Goal: Entertainment & Leisure: Consume media (video, audio)

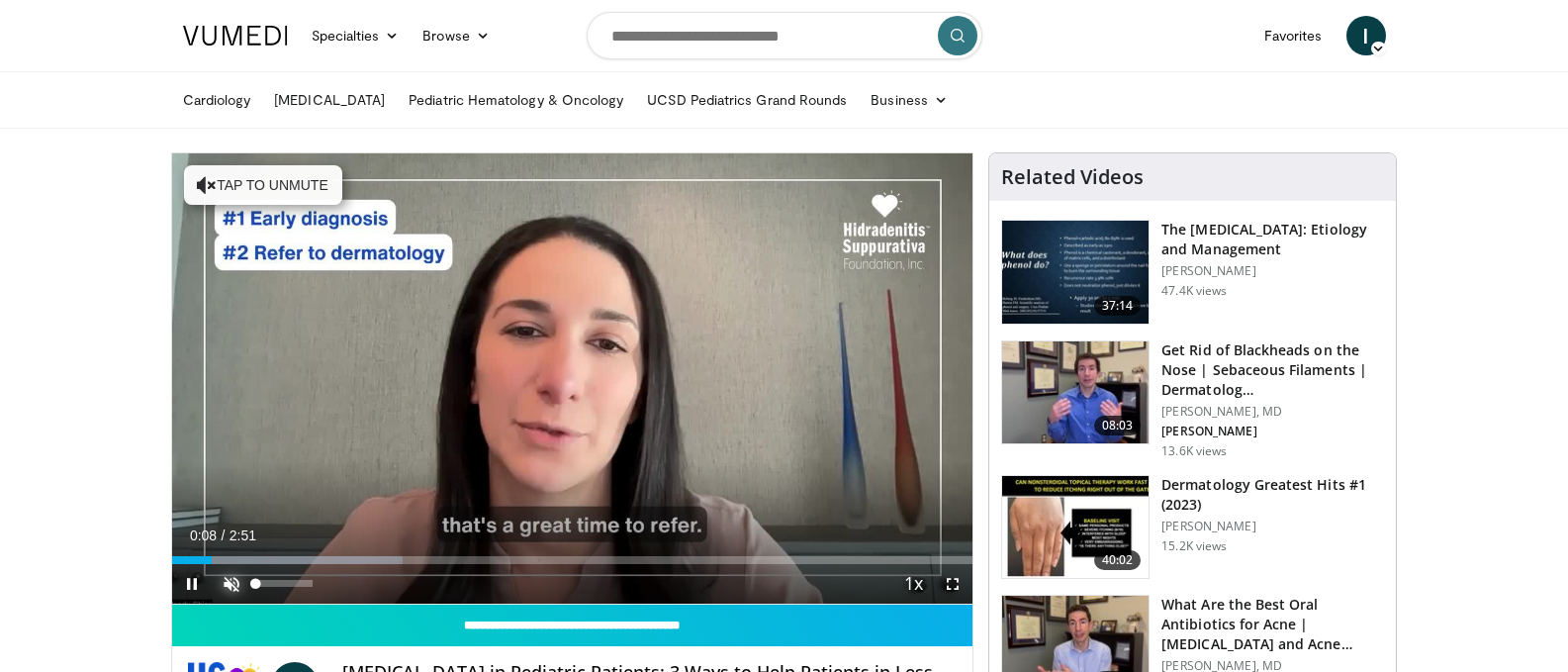
click at [230, 579] on span "Video Player" at bounding box center [231, 584] width 40 height 40
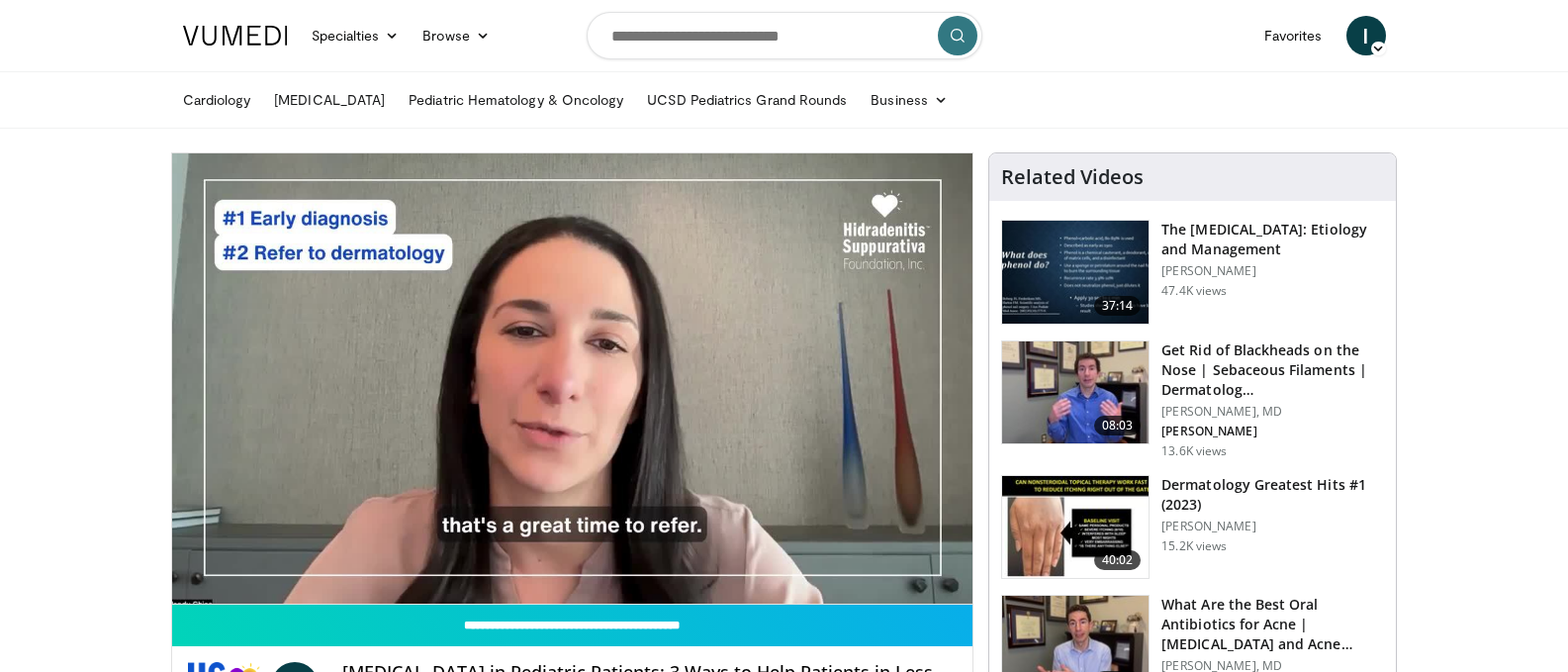
click at [1098, 79] on ul "Cardiology [MEDICAL_DATA] Pediatric Hematology & Oncology UCSD Pediatrics Grand…" at bounding box center [784, 100] width 1227 height 55
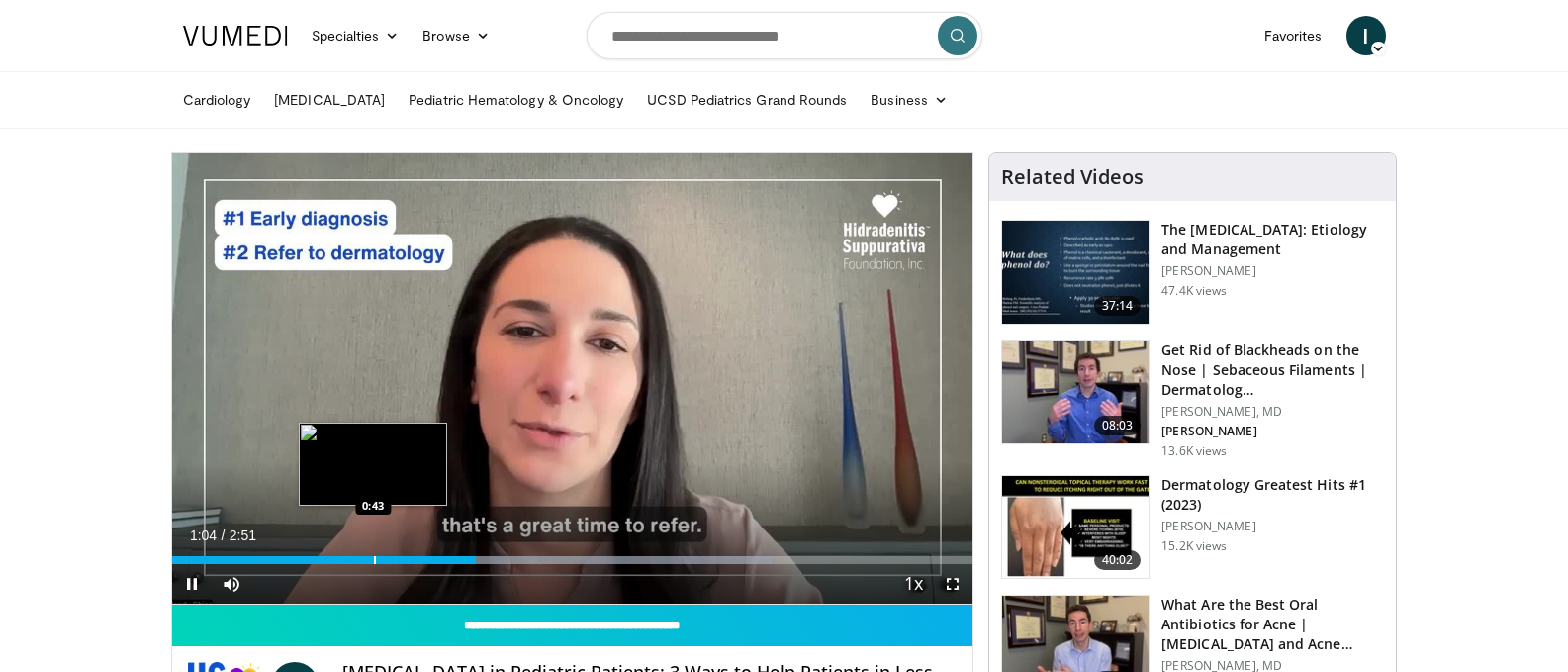
click at [373, 548] on div "Loaded : 74.97% 1:05 0:43" at bounding box center [573, 554] width 801 height 19
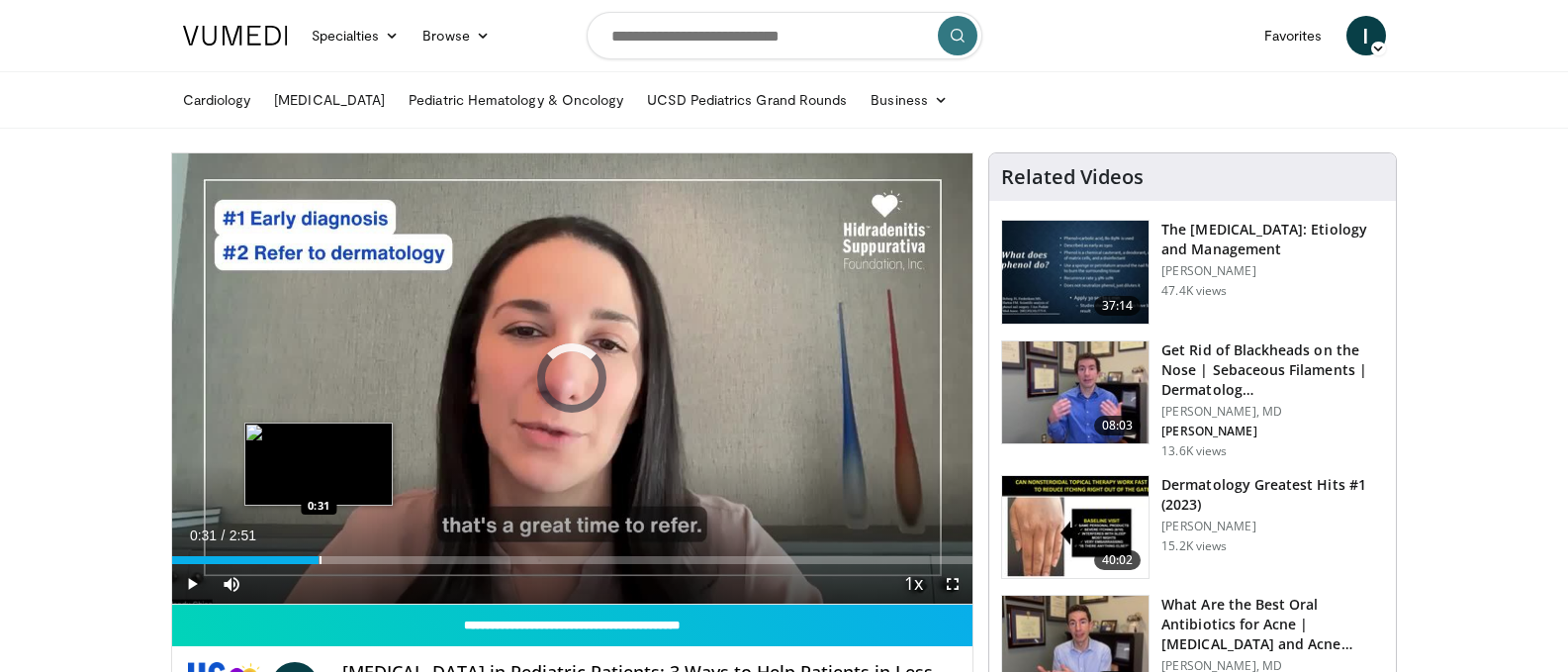
click at [319, 551] on div "Loaded : 0.00% 0:31 0:31" at bounding box center [573, 554] width 801 height 19
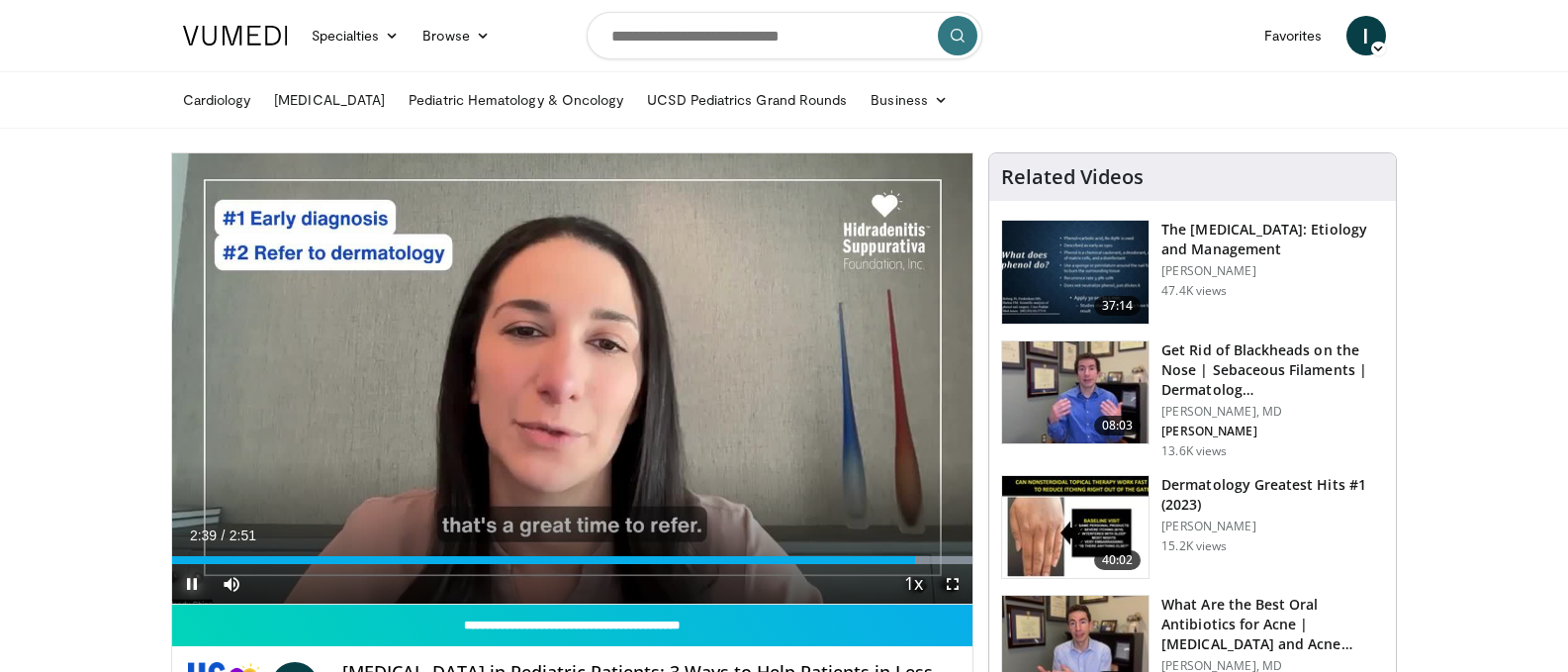
click at [191, 587] on span "Video Player" at bounding box center [192, 584] width 40 height 40
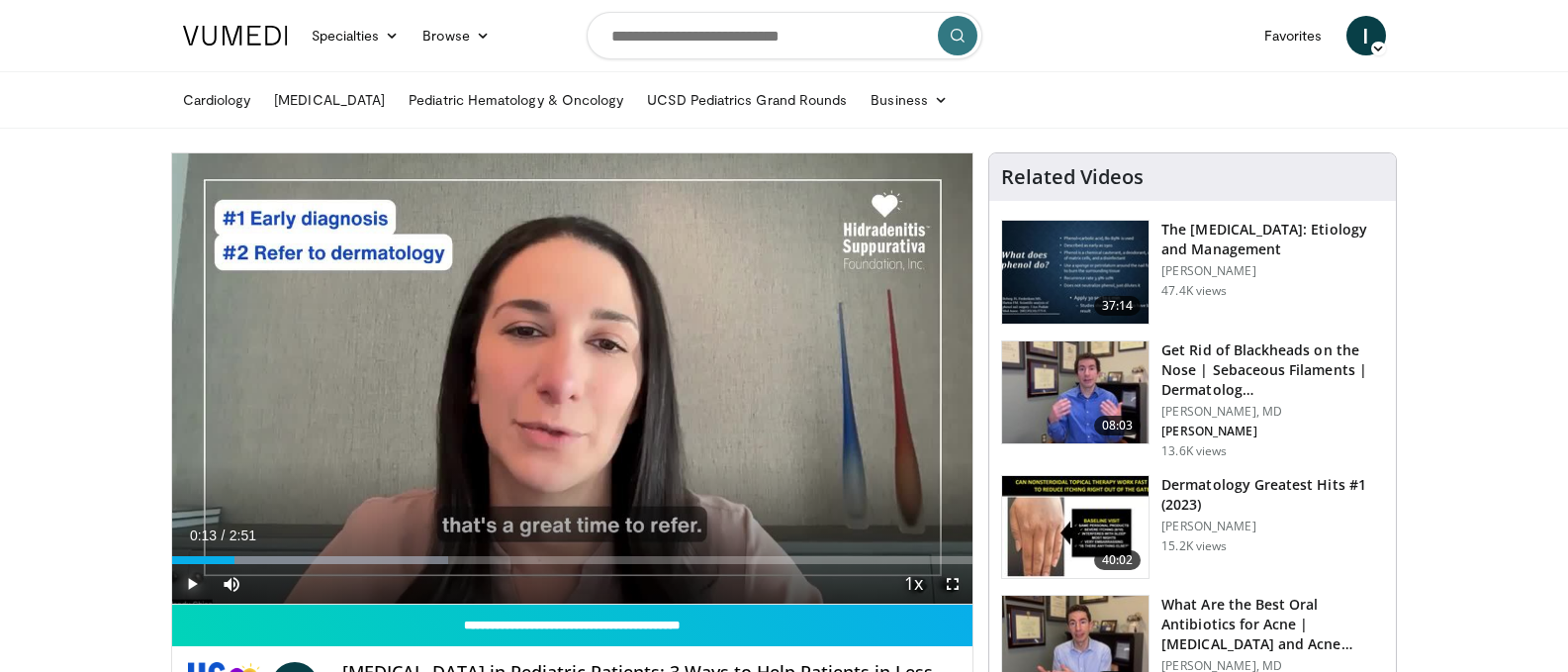
drag, startPoint x: 907, startPoint y: 555, endPoint x: 234, endPoint y: 557, distance: 673.0
click at [234, 557] on div "Loaded : 34.57% 0:13 0:14" at bounding box center [573, 560] width 801 height 8
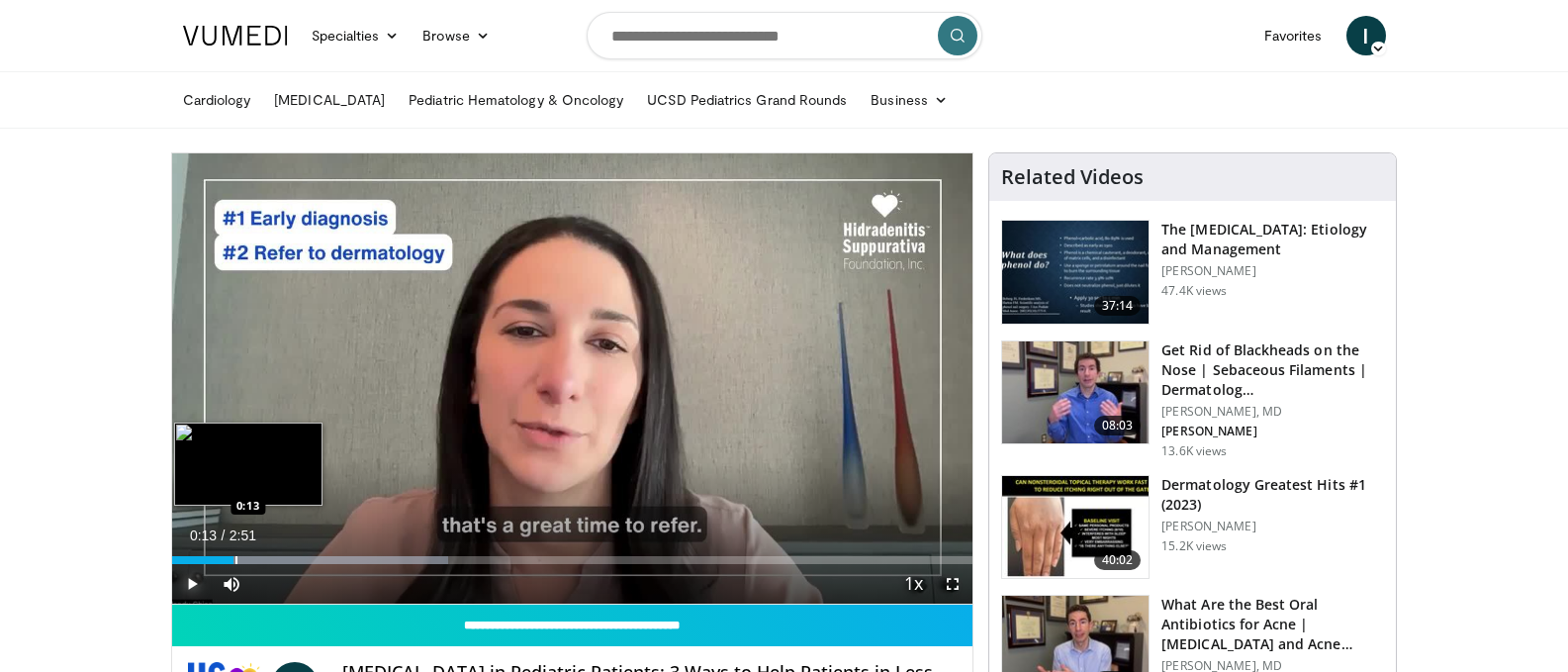
click at [235, 556] on div "Progress Bar" at bounding box center [236, 560] width 2 height 8
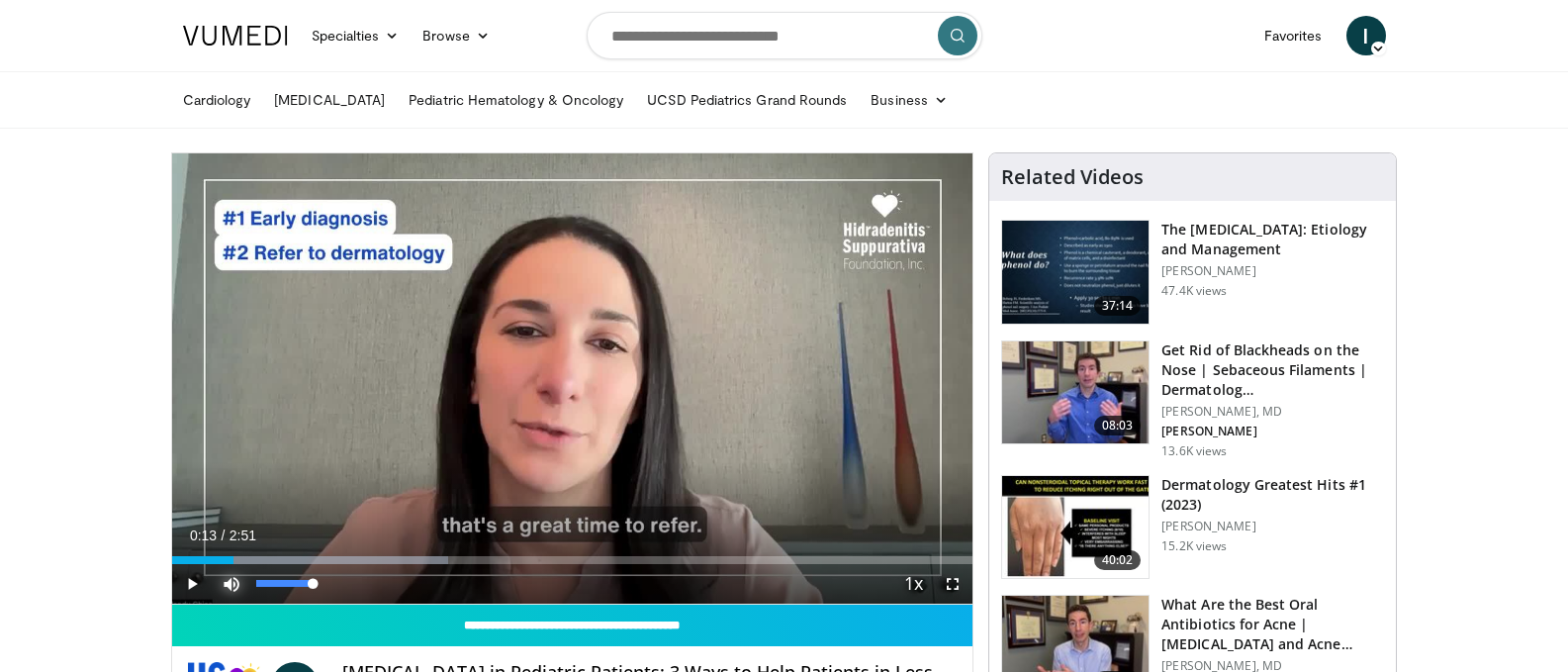
click at [234, 585] on span "Video Player" at bounding box center [231, 584] width 40 height 40
click at [236, 576] on span "Video Player" at bounding box center [231, 584] width 40 height 40
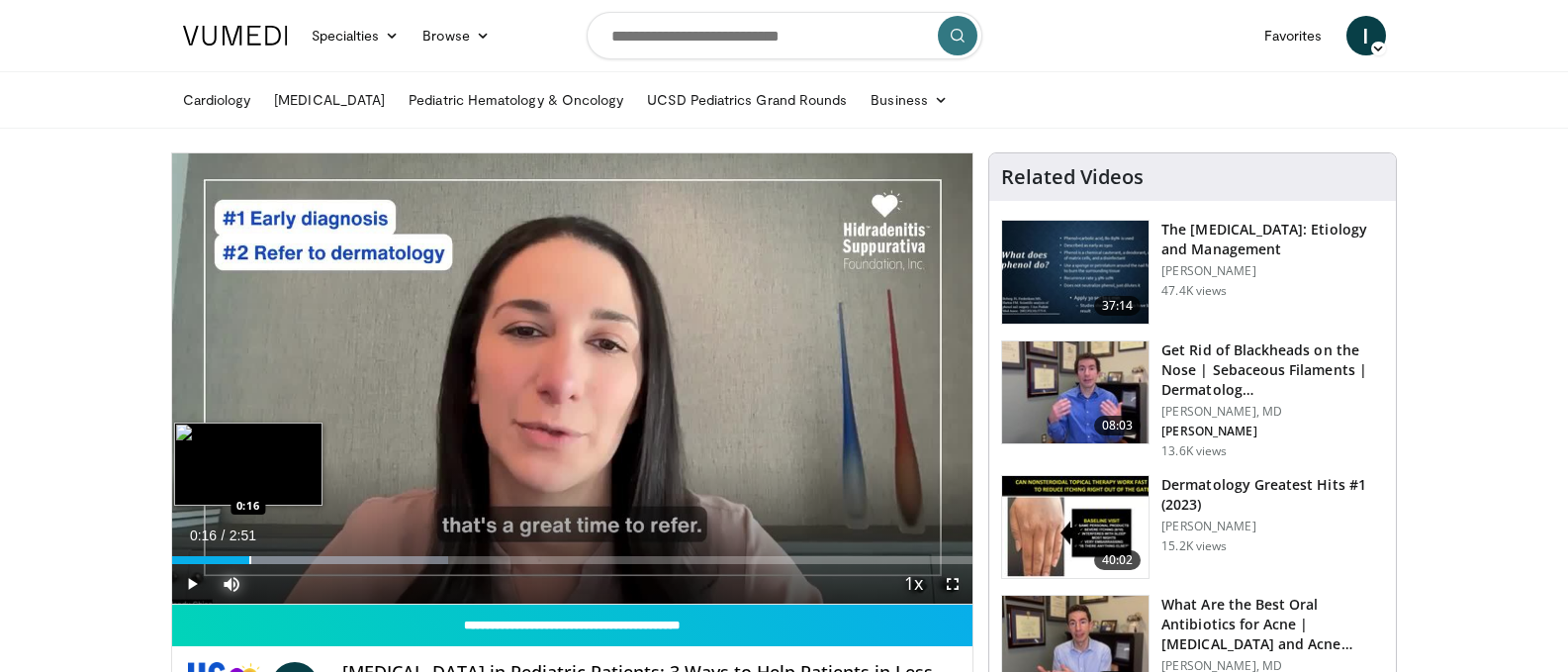
click at [250, 556] on div "Progress Bar" at bounding box center [250, 560] width 2 height 8
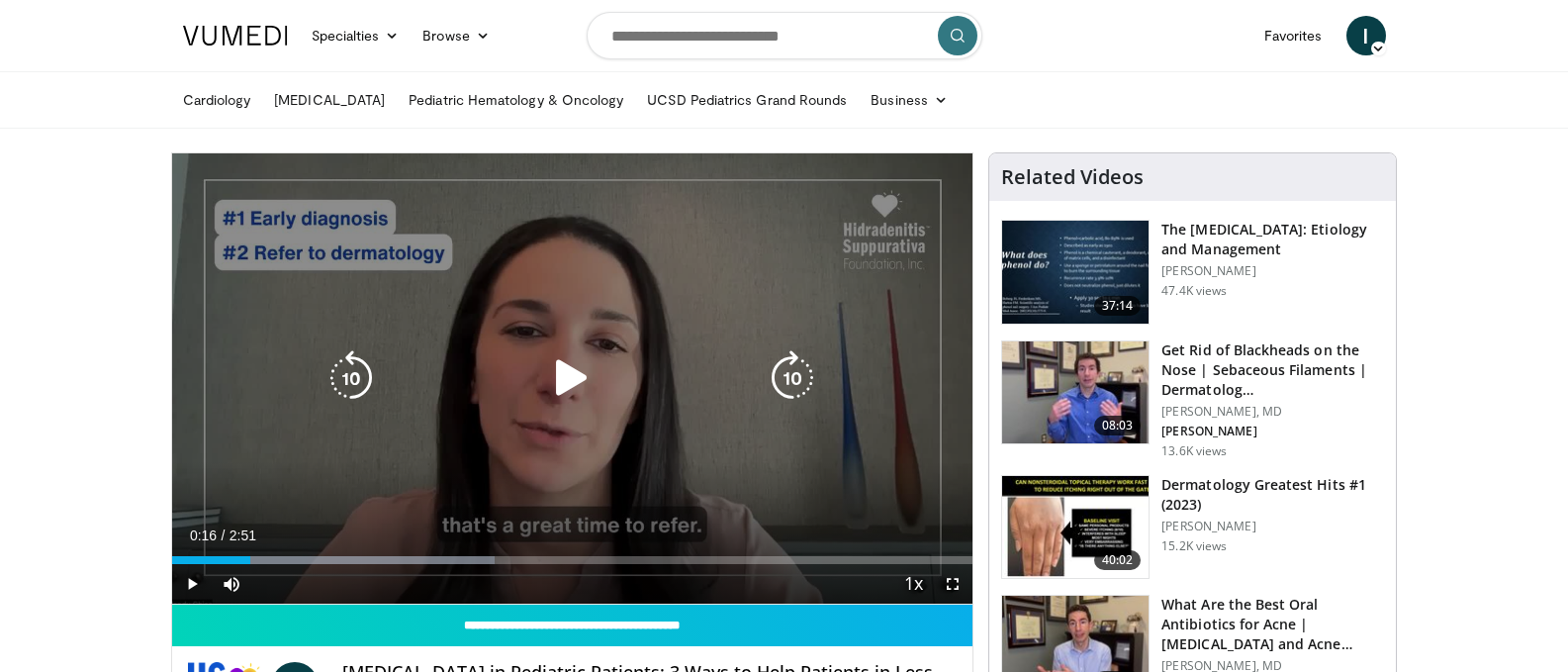
click at [576, 370] on icon "Video Player" at bounding box center [572, 378] width 55 height 55
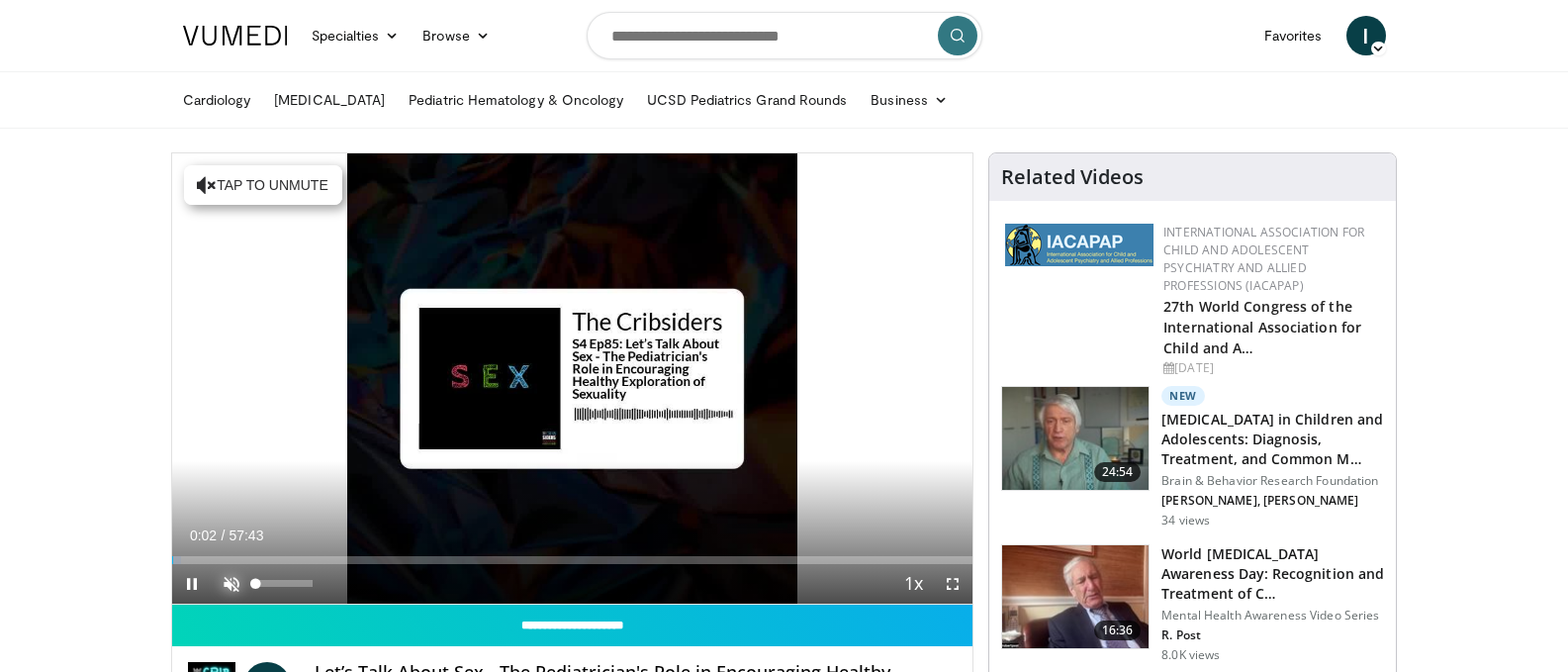
click at [222, 581] on span "Video Player" at bounding box center [231, 584] width 40 height 40
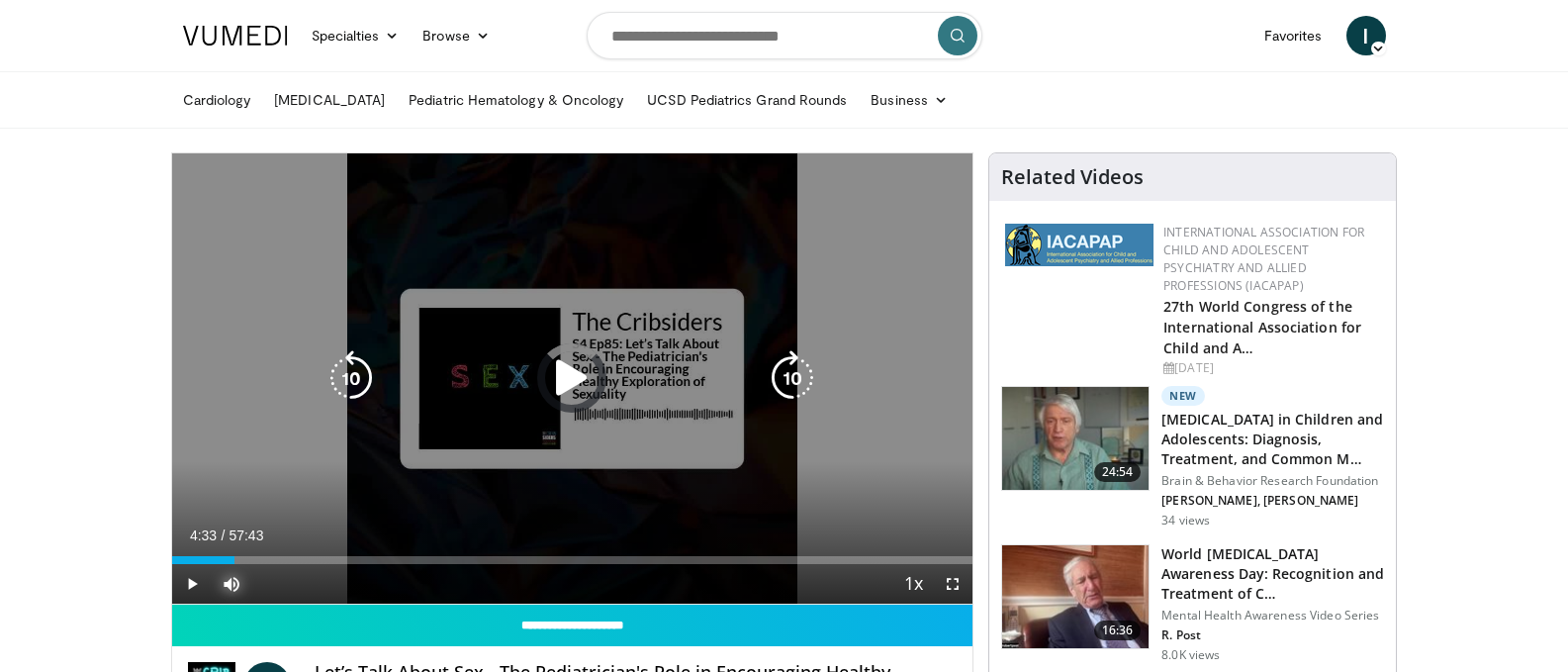
click at [234, 550] on div "Loaded : 1.73% 00:14 03:08" at bounding box center [573, 554] width 801 height 19
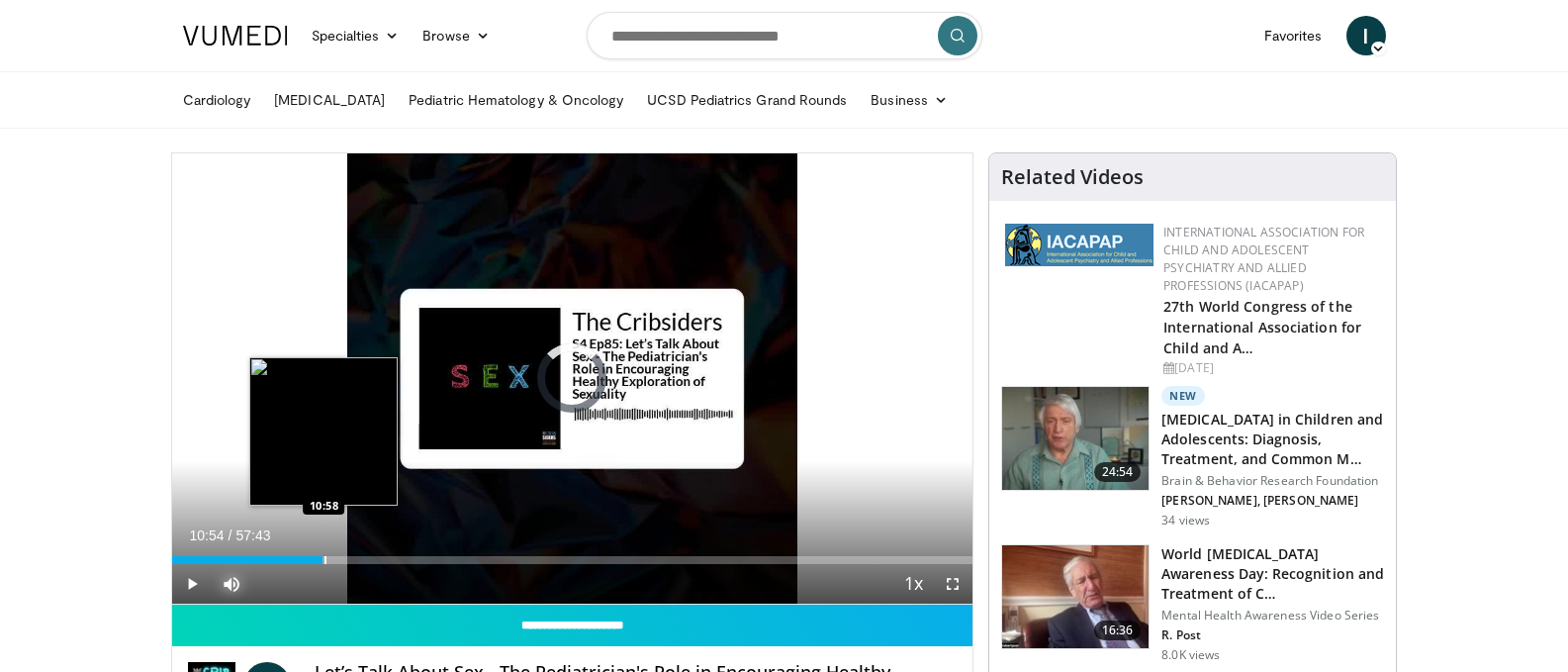
click at [324, 556] on div "Progress Bar" at bounding box center [325, 560] width 2 height 8
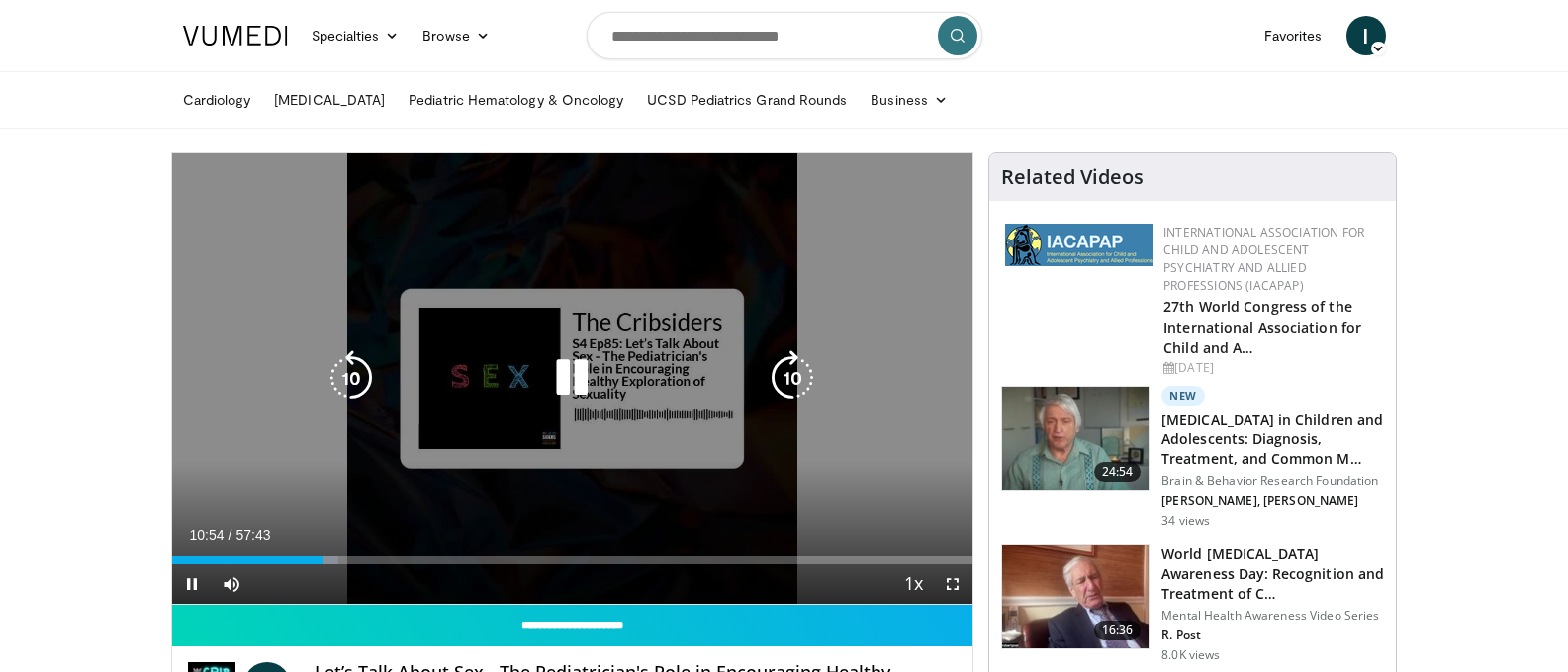
click at [575, 365] on icon "Video Player" at bounding box center [572, 378] width 55 height 55
click at [569, 364] on icon "Video Player" at bounding box center [572, 378] width 55 height 55
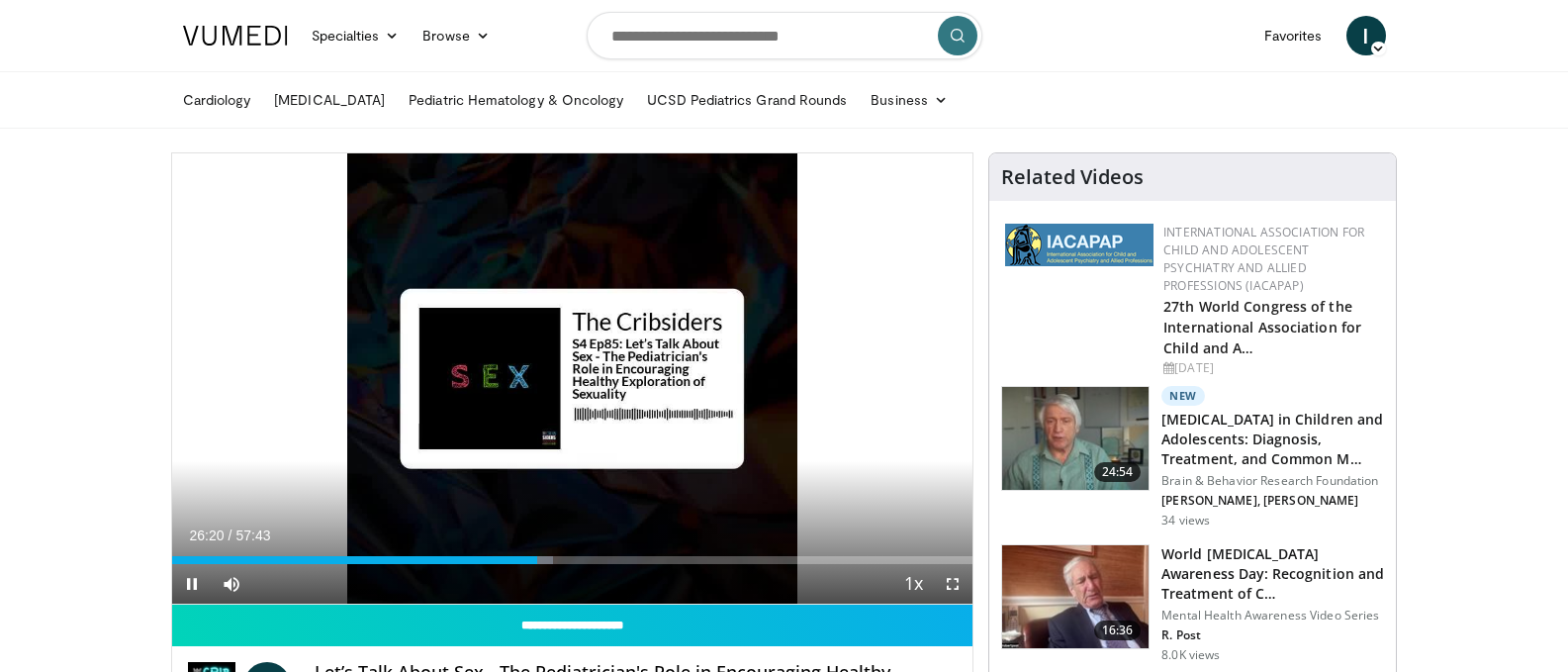
click at [508, 564] on div "Current Time 26:20 / Duration 57:43 Pause Skip Backward Skip Forward Mute 32% L…" at bounding box center [573, 584] width 801 height 40
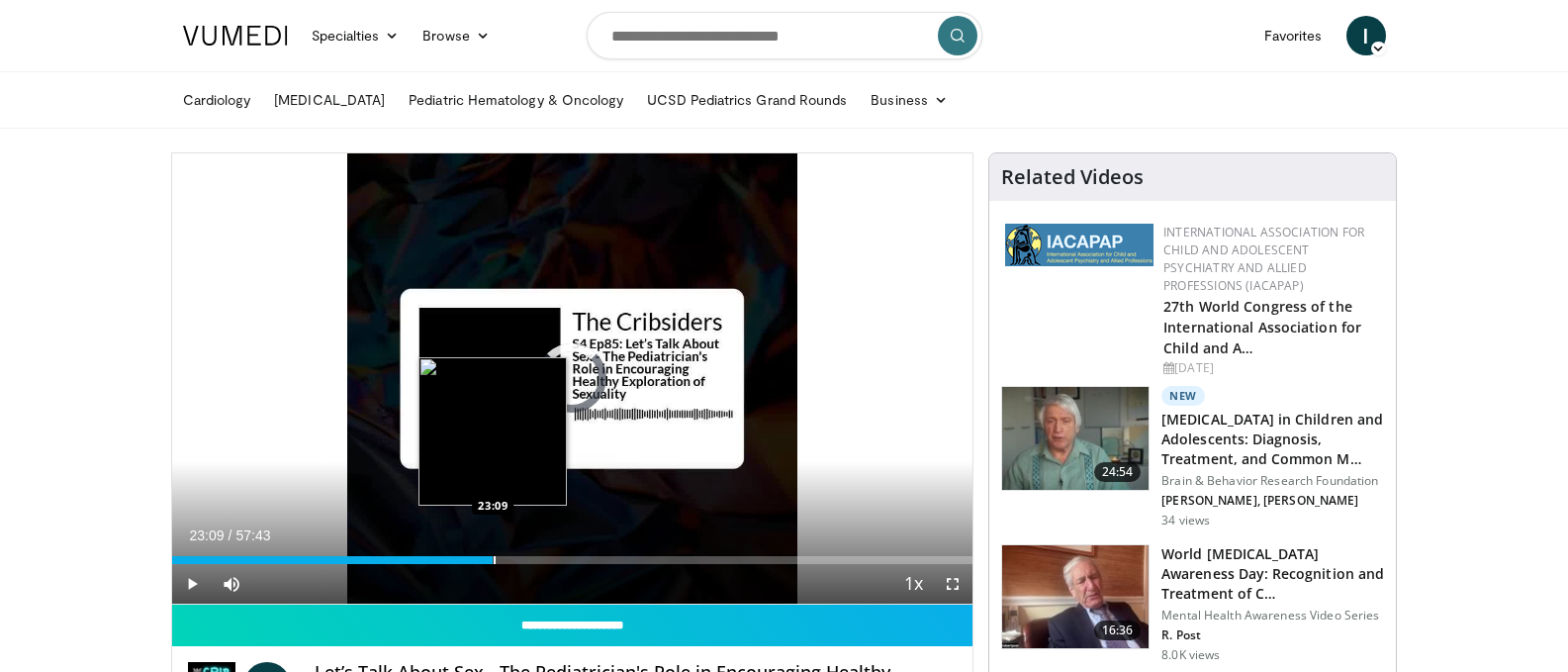
click at [493, 545] on div "Loaded : 0.00% 23:09 23:09" at bounding box center [573, 554] width 801 height 19
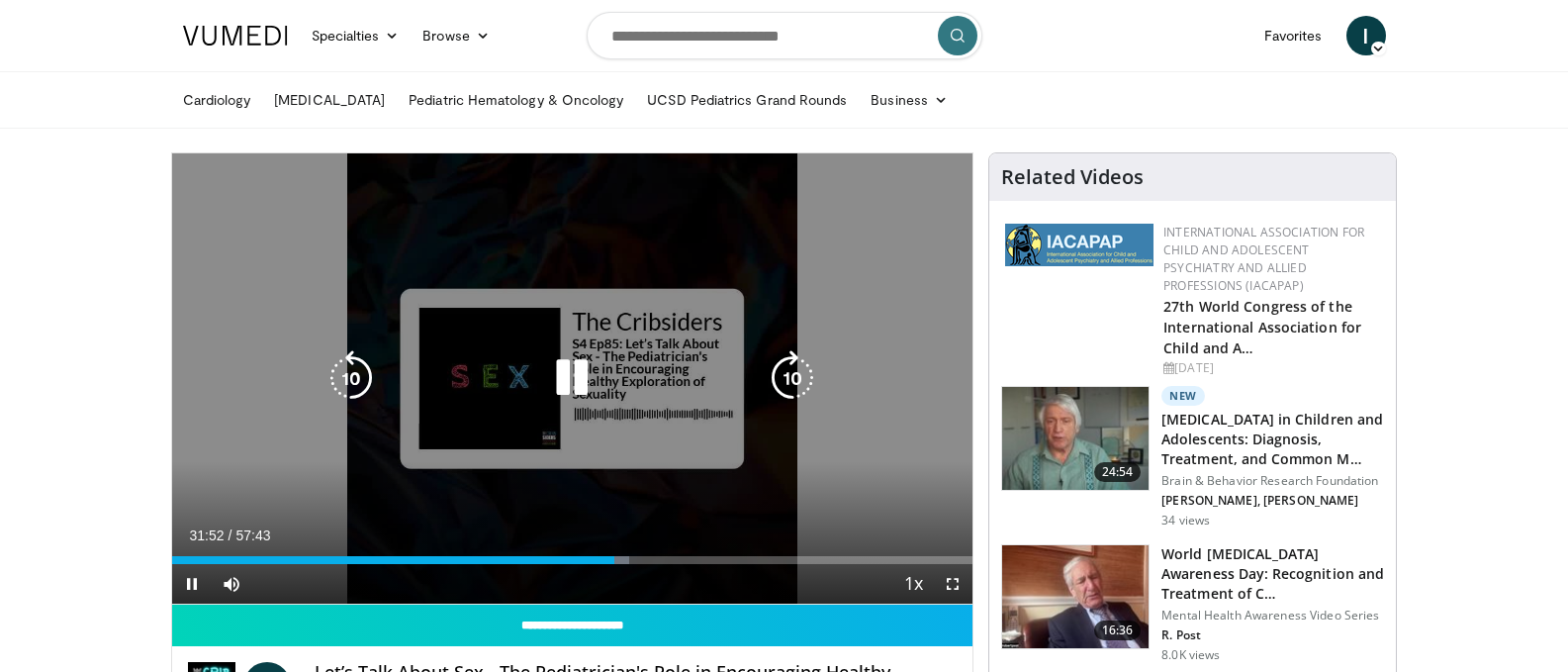
click at [871, 295] on div "10 seconds Tap to unmute" at bounding box center [573, 378] width 801 height 450
click at [564, 382] on icon "Video Player" at bounding box center [572, 378] width 55 height 55
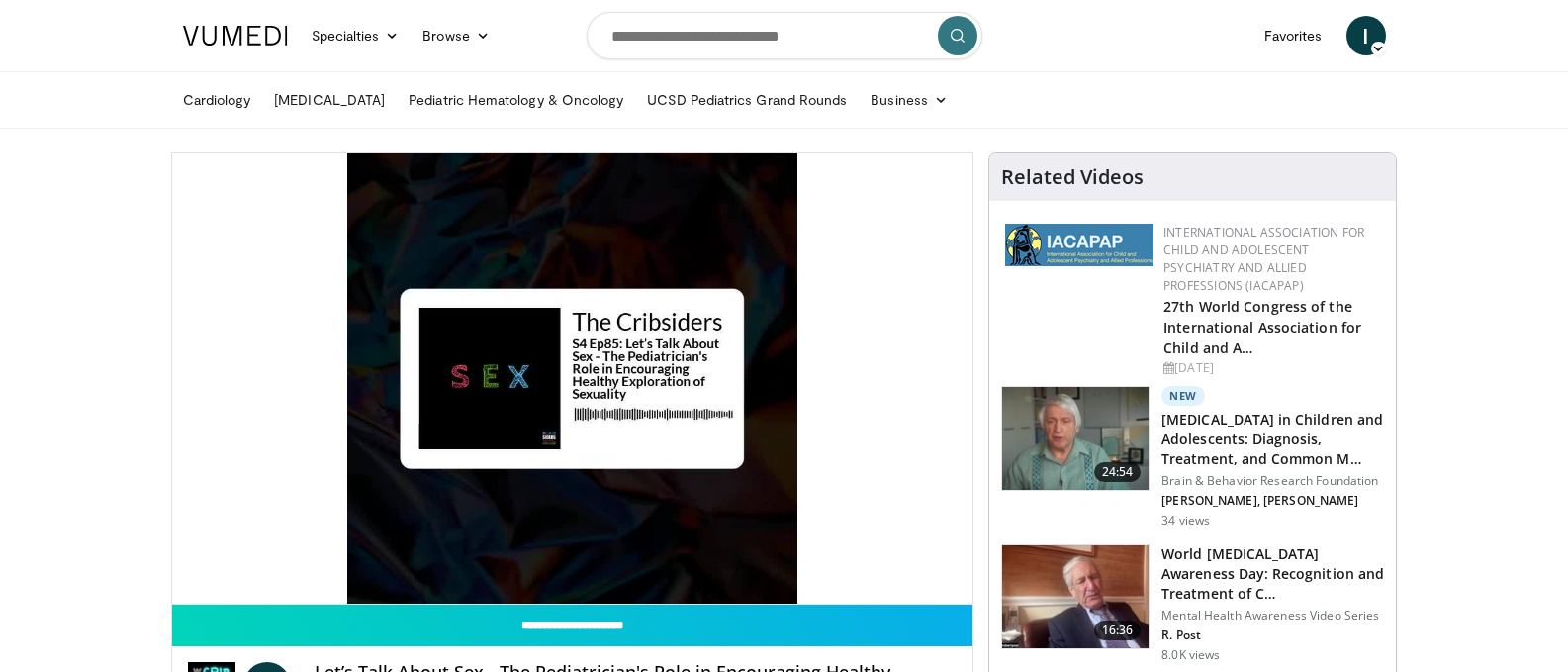
click at [1098, 88] on ul "Cardiology [MEDICAL_DATA] Pediatric Hematology & Oncology UCSD Pediatrics Grand…" at bounding box center [784, 100] width 1227 height 55
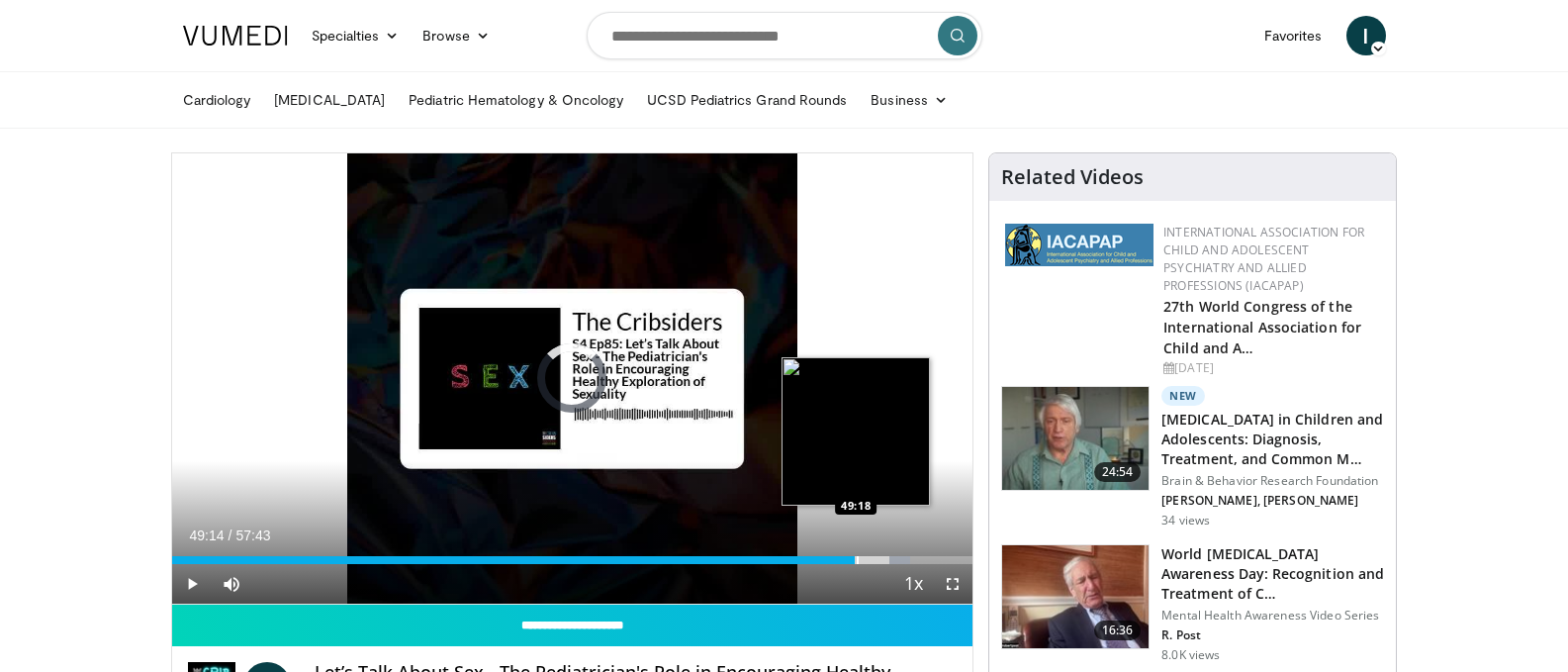
click at [857, 561] on div "Progress Bar" at bounding box center [858, 560] width 2 height 8
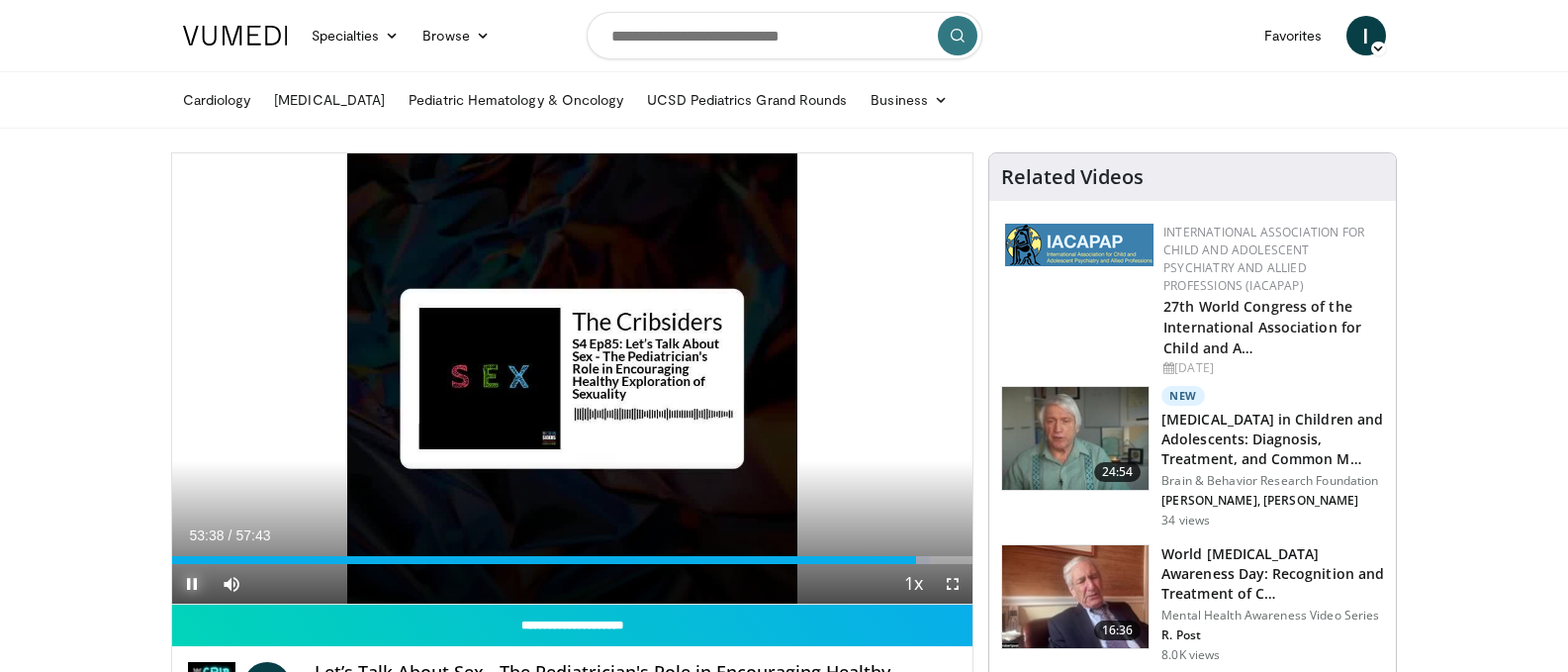
click at [194, 591] on span "Video Player" at bounding box center [192, 584] width 40 height 40
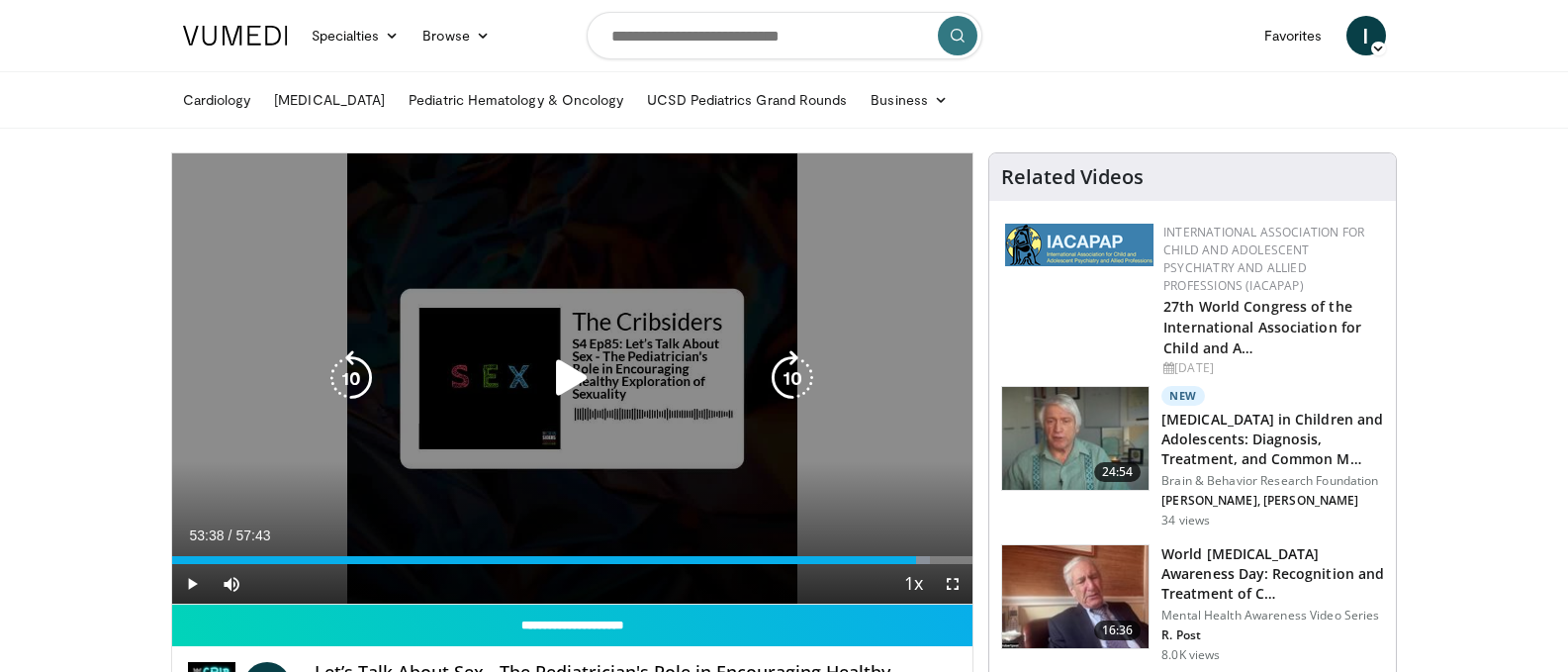
click at [562, 372] on icon "Video Player" at bounding box center [572, 378] width 55 height 55
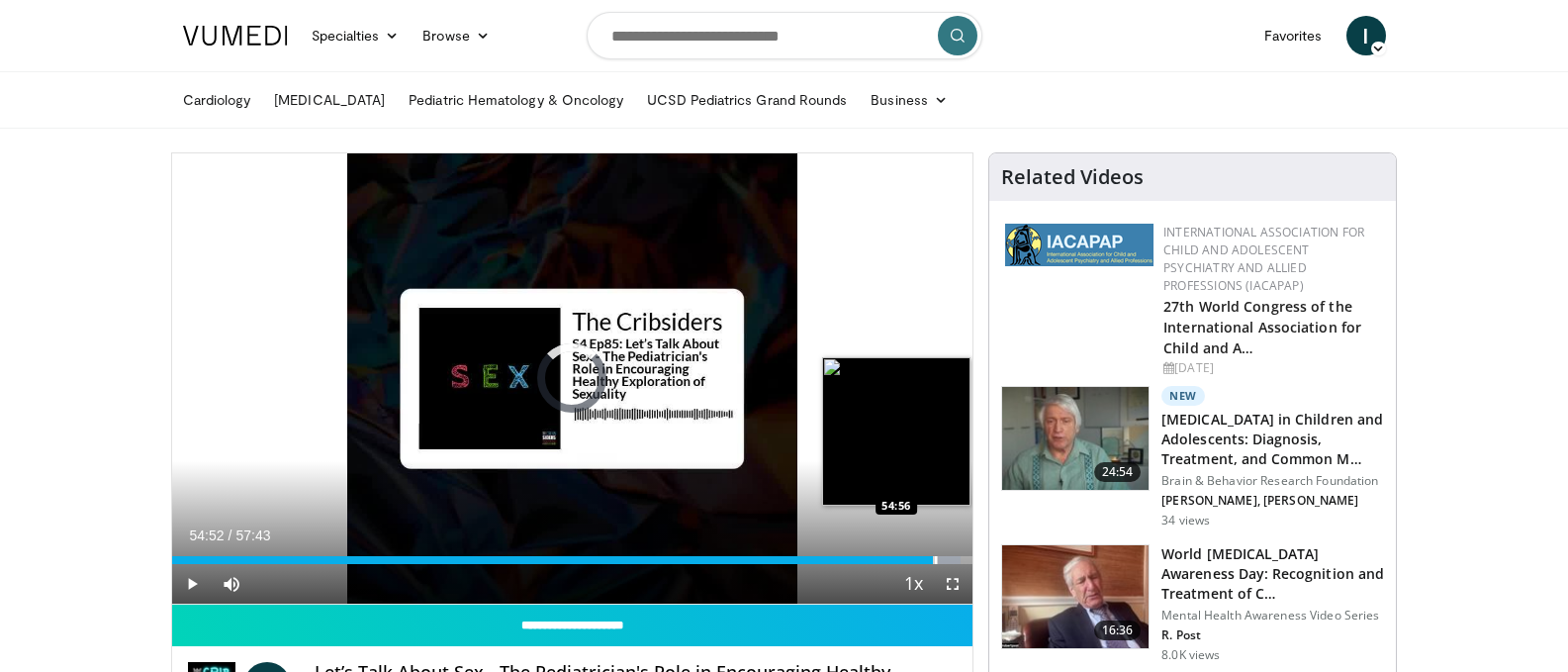
click at [935, 557] on div "Progress Bar" at bounding box center [936, 560] width 2 height 8
